Goal: Task Accomplishment & Management: Use online tool/utility

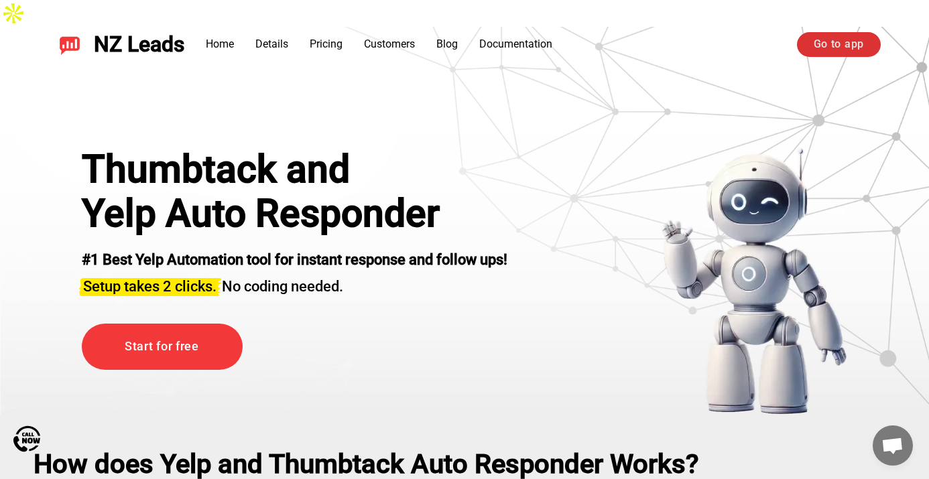
click at [821, 46] on link "Go to app" at bounding box center [839, 44] width 84 height 24
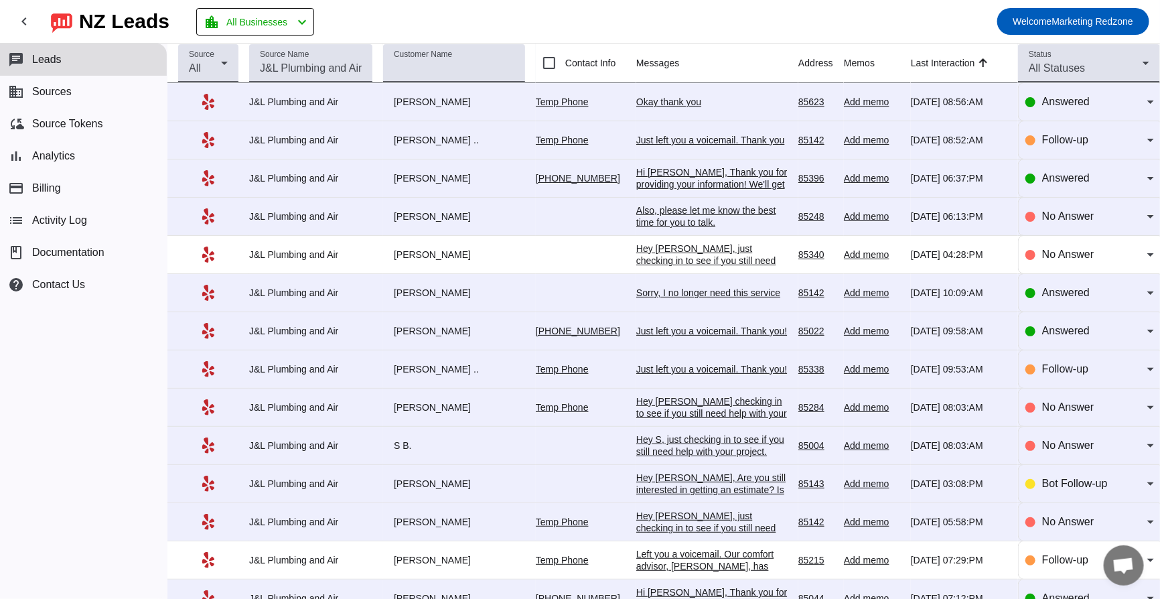
click at [674, 101] on div "Okay thank you" at bounding box center [711, 102] width 151 height 12
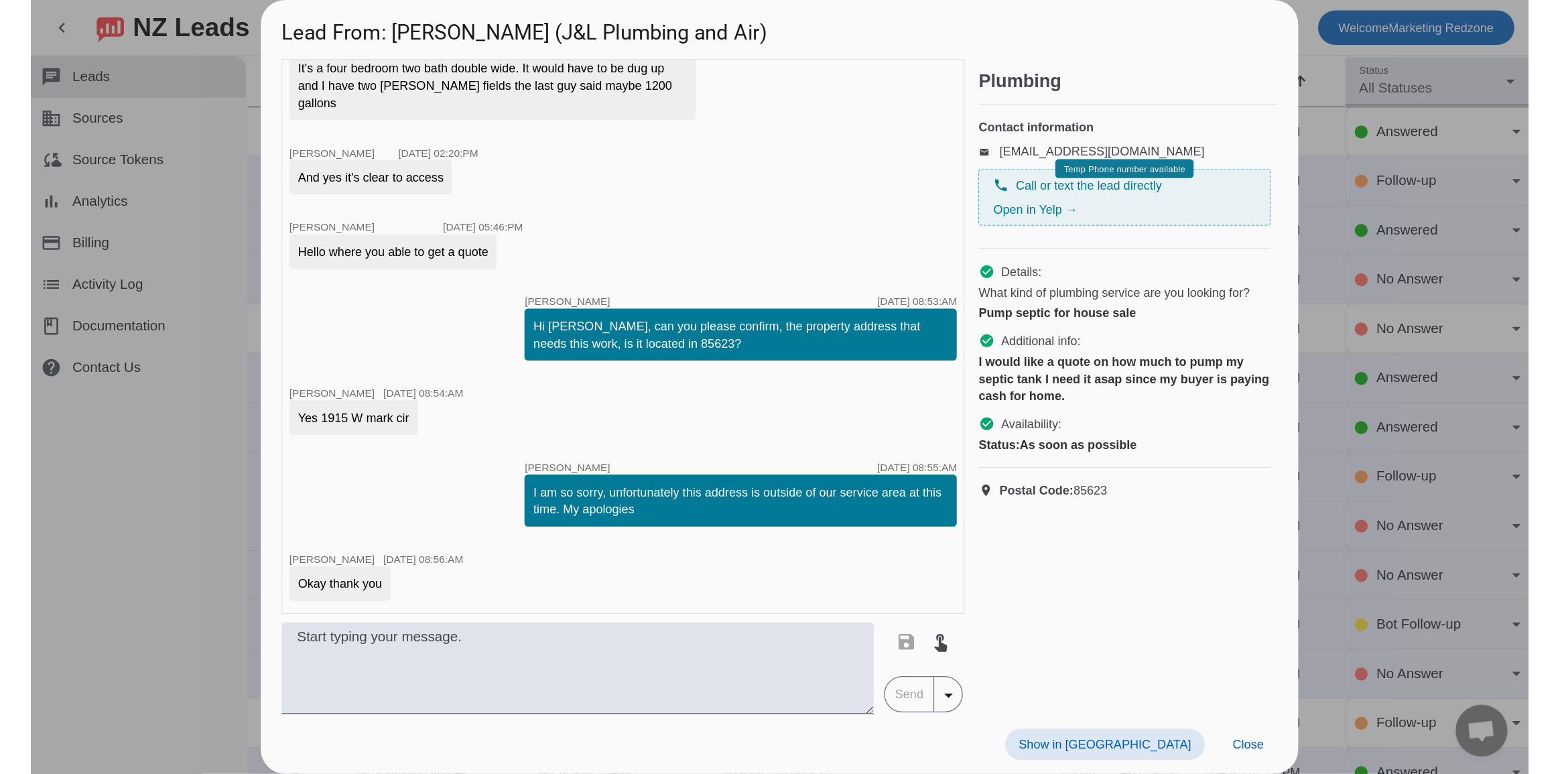
scroll to position [878, 0]
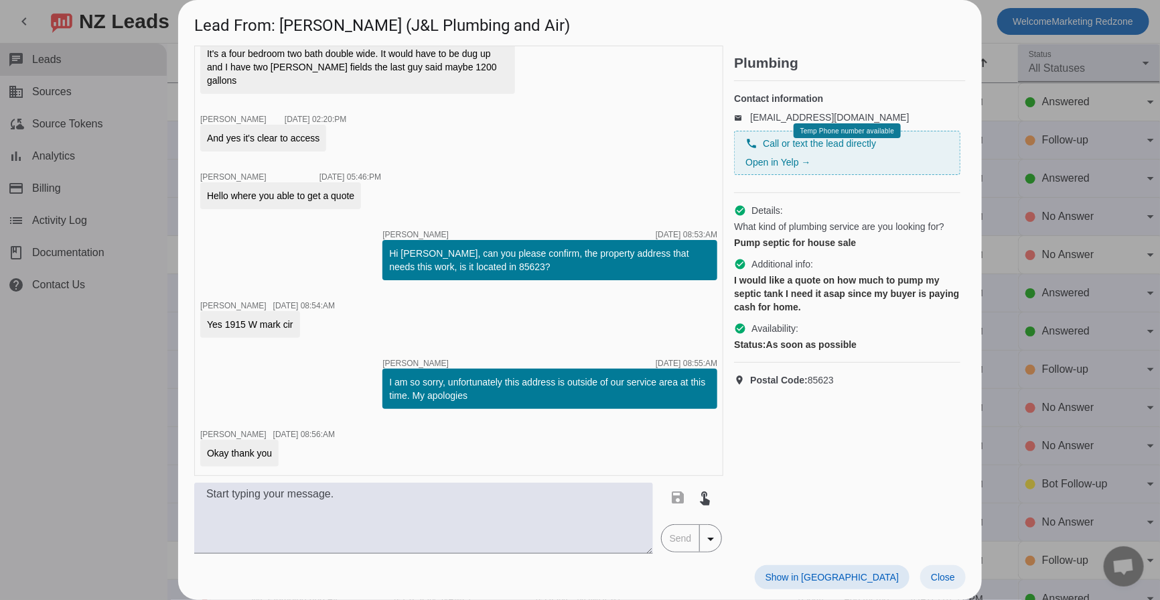
click at [941, 586] on span at bounding box center [944, 577] width 46 height 24
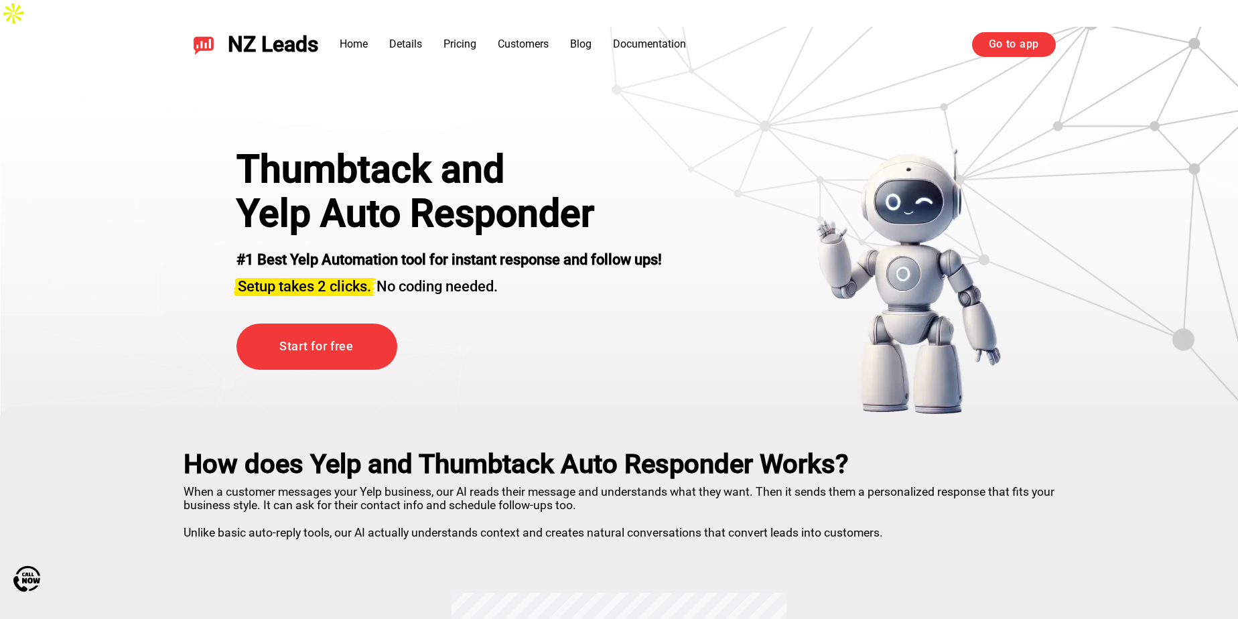
click at [1011, 57] on div "NZ Leads Home Details Pricing Customers Blog Documentation Go to app Go to app" at bounding box center [619, 44] width 938 height 57
click at [1014, 54] on link "Go to app" at bounding box center [1014, 44] width 84 height 24
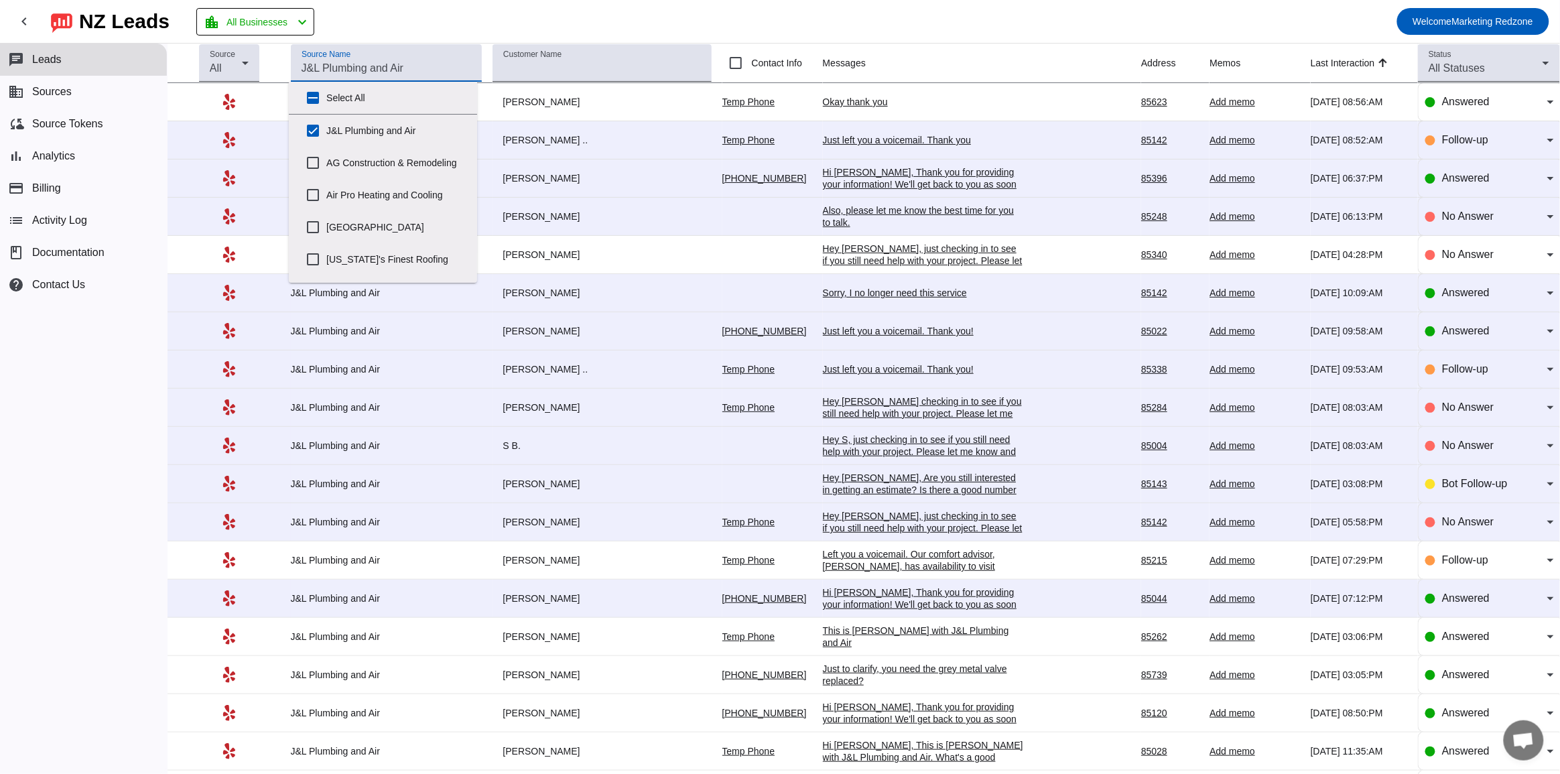
click at [339, 64] on input "Source Name" at bounding box center [386, 68] width 170 height 16
click at [306, 166] on input "Premium Restoration" at bounding box center [312, 162] width 27 height 27
checkbox input "true"
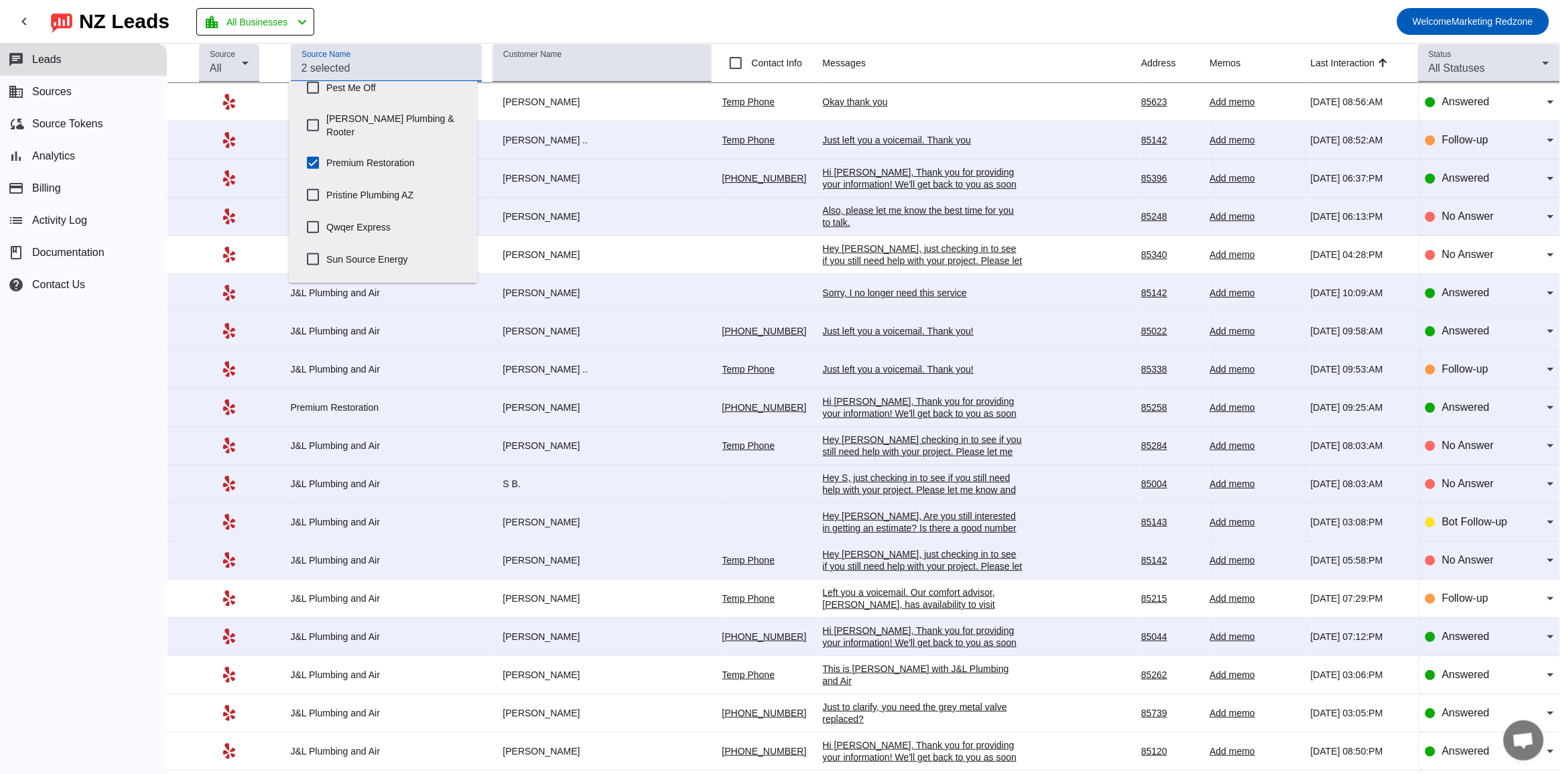
click at [817, 18] on mat-toolbar-row "chevron_left NZ Leads location_city All Businesses chevron_left Welcome Marketi…" at bounding box center [780, 21] width 1560 height 43
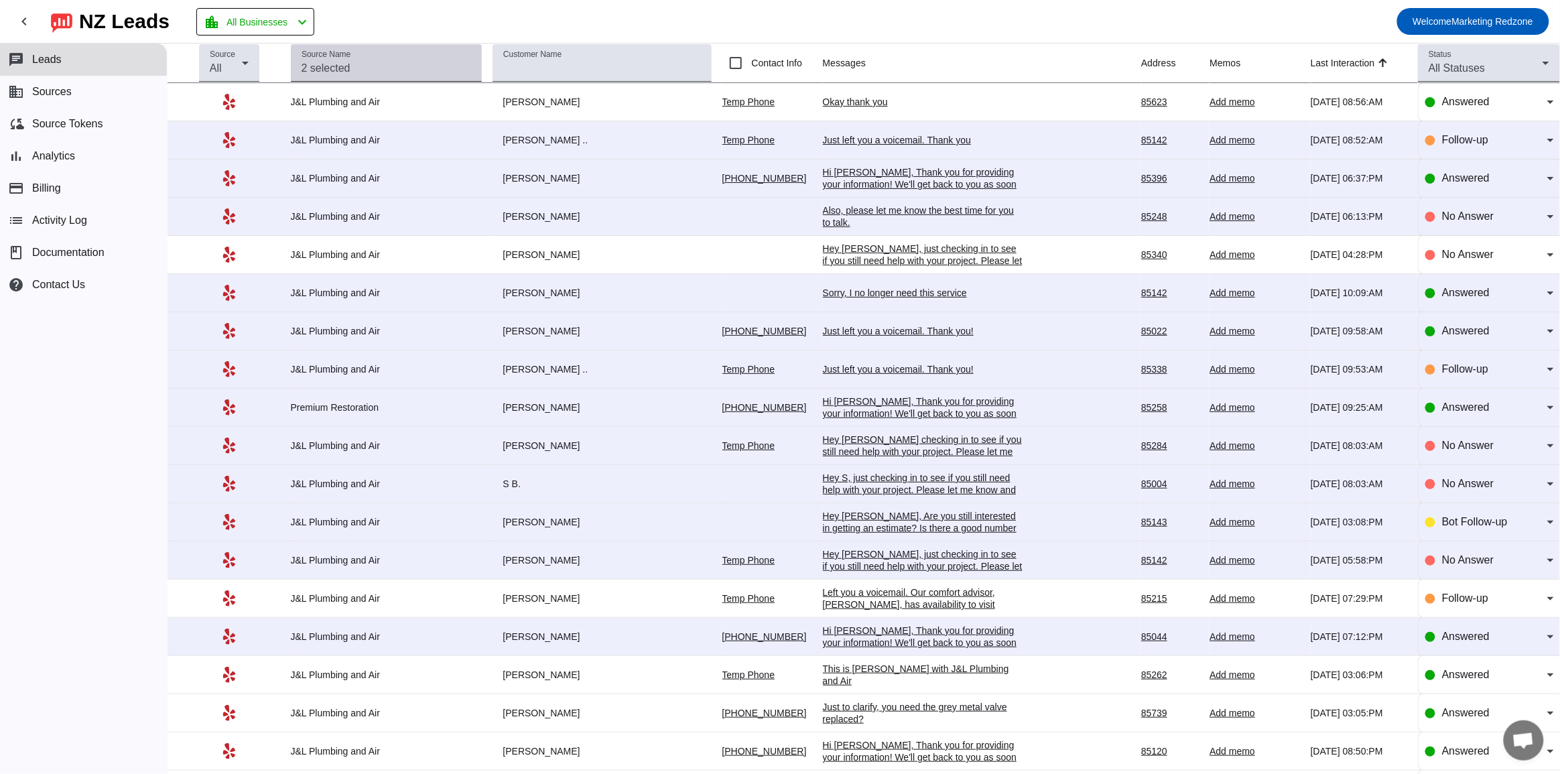
click at [368, 56] on div "Source Name" at bounding box center [386, 63] width 170 height 38
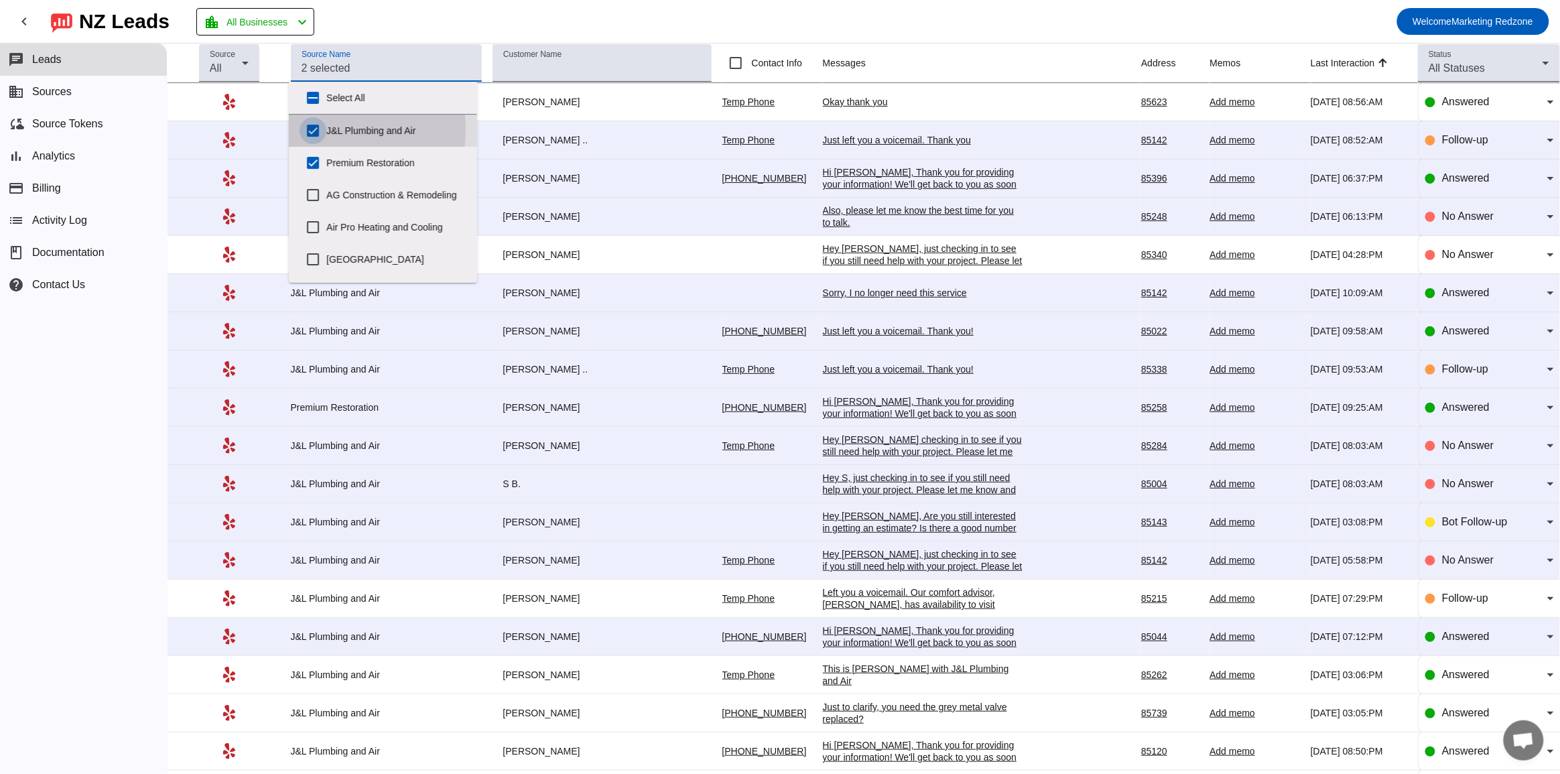
click at [318, 128] on input "J&L Plumbing and Air" at bounding box center [312, 130] width 27 height 27
checkbox input "false"
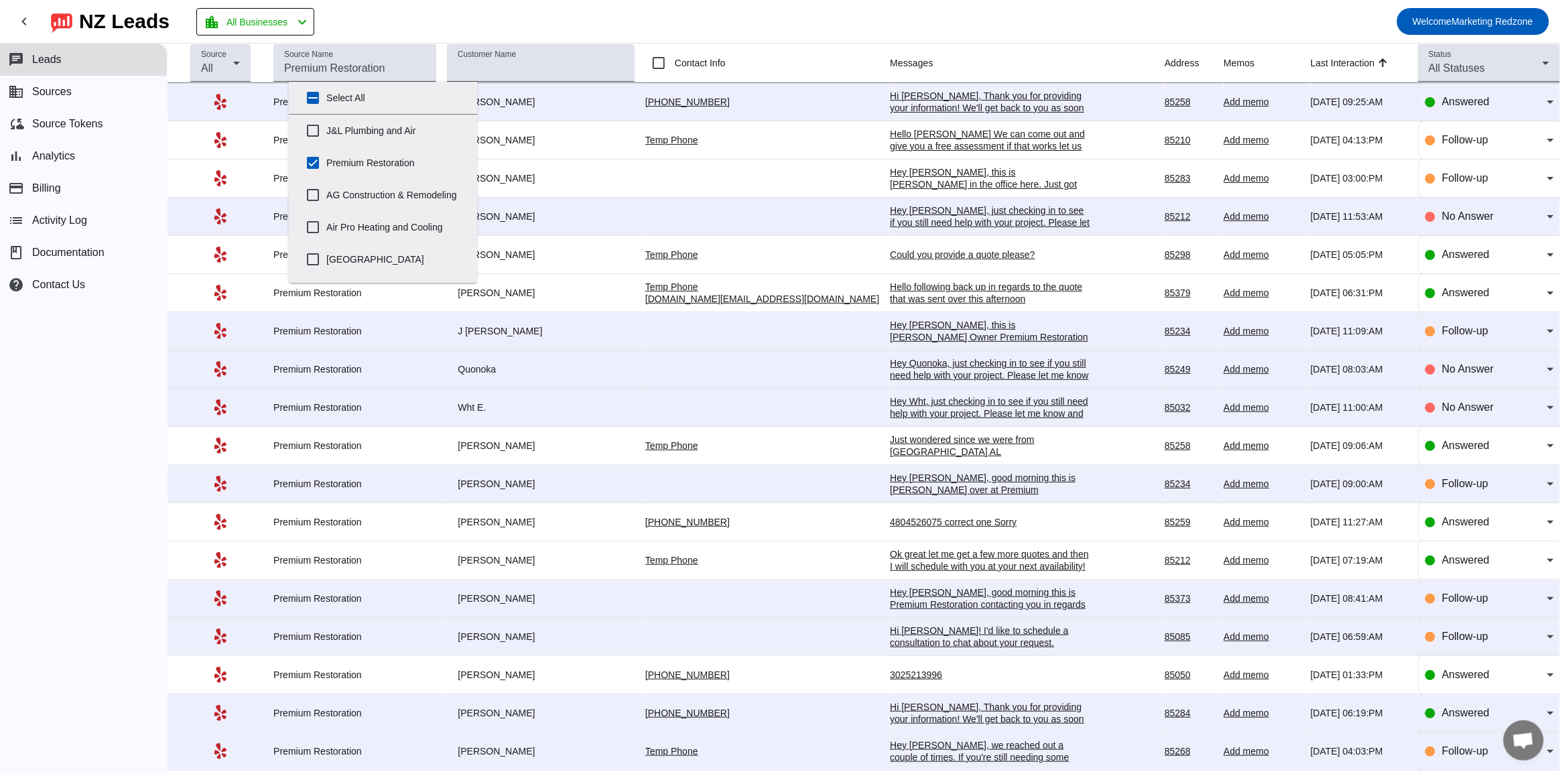
click at [920, 106] on div "Hi John, Thank you for providing your information! We'll get back to you as soo…" at bounding box center [990, 108] width 201 height 36
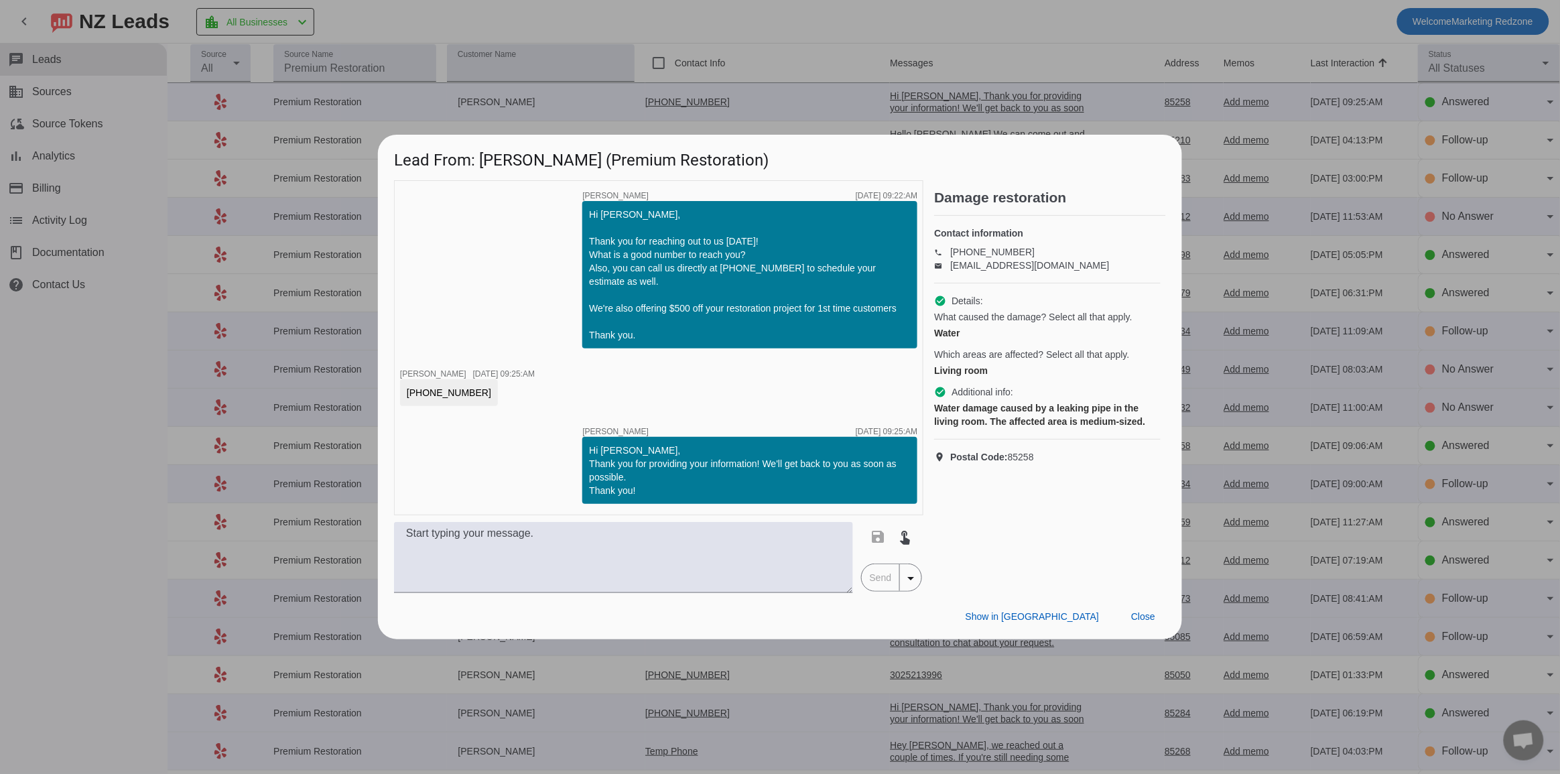
scroll to position [0, 0]
click at [1135, 614] on span "Close" at bounding box center [1143, 616] width 24 height 11
